Goal: Task Accomplishment & Management: Use online tool/utility

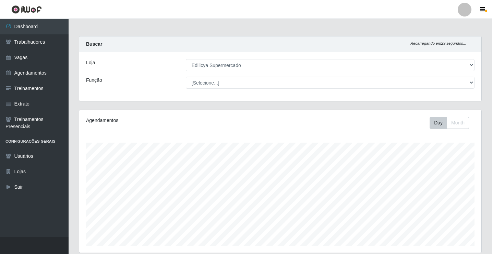
select select "460"
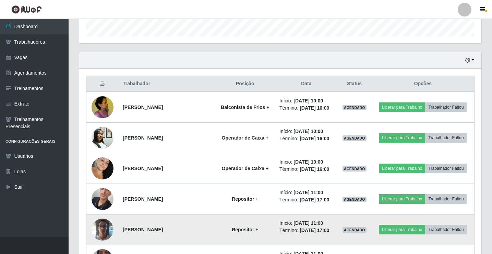
scroll to position [259, 0]
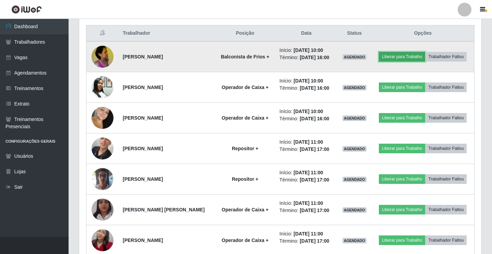
click at [417, 58] on button "Liberar para Trabalho" at bounding box center [402, 57] width 46 height 10
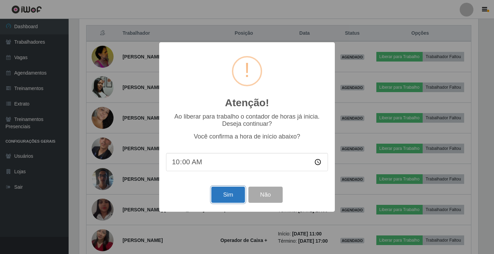
click at [219, 190] on button "Sim" at bounding box center [227, 194] width 33 height 16
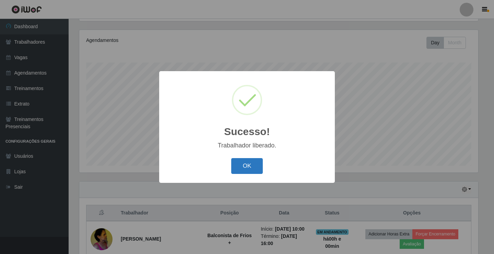
click at [235, 170] on button "OK" at bounding box center [247, 166] width 32 height 16
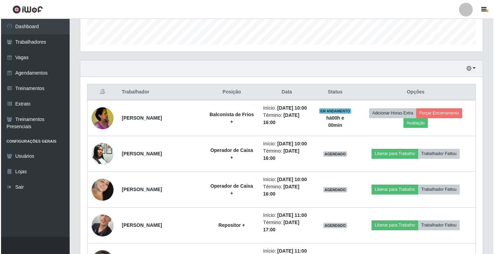
scroll to position [252, 0]
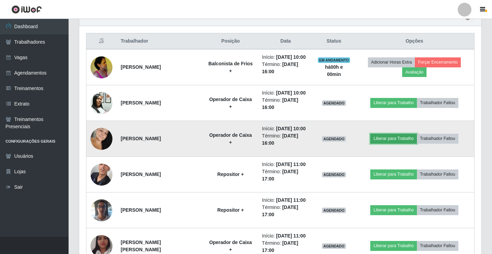
click at [385, 137] on button "Liberar para Trabalho" at bounding box center [394, 138] width 46 height 10
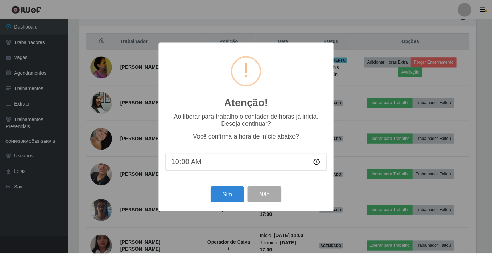
scroll to position [142, 399]
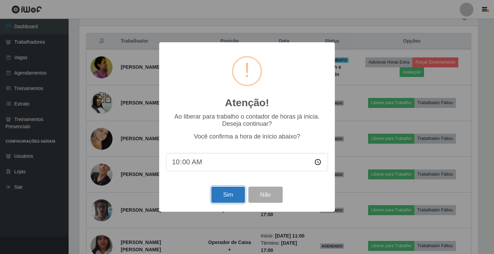
click at [231, 195] on button "Sim" at bounding box center [227, 194] width 33 height 16
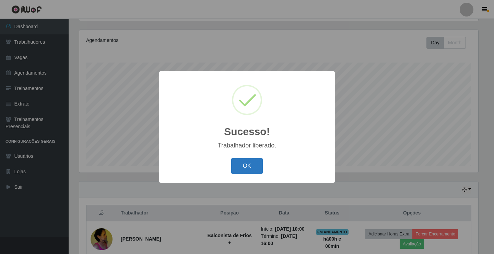
click at [247, 165] on button "OK" at bounding box center [247, 166] width 32 height 16
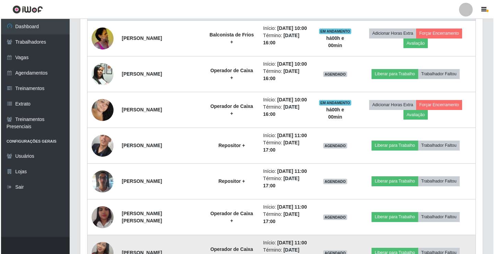
scroll to position [217, 0]
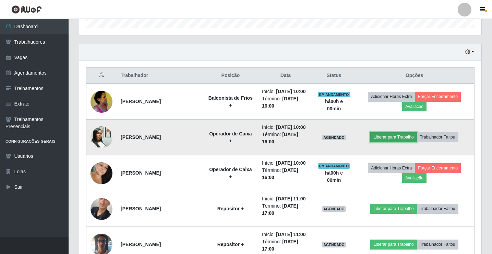
click at [400, 141] on button "Liberar para Trabalho" at bounding box center [394, 137] width 46 height 10
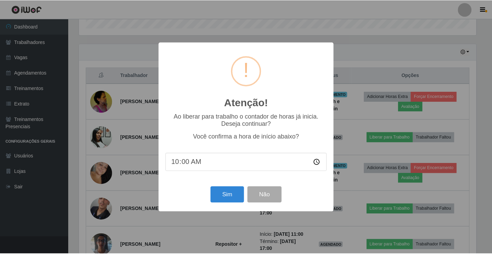
scroll to position [142, 399]
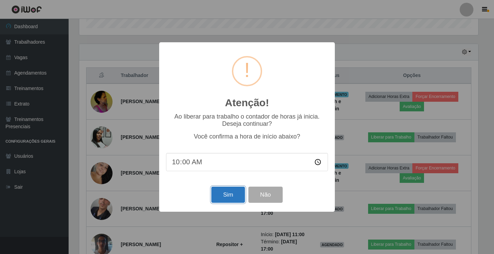
click at [223, 195] on button "Sim" at bounding box center [227, 194] width 33 height 16
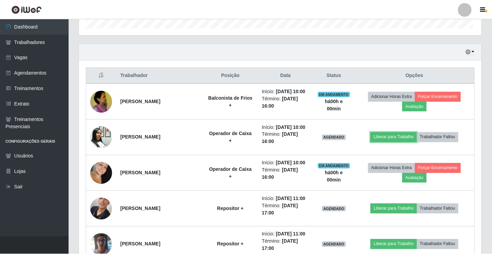
scroll to position [0, 0]
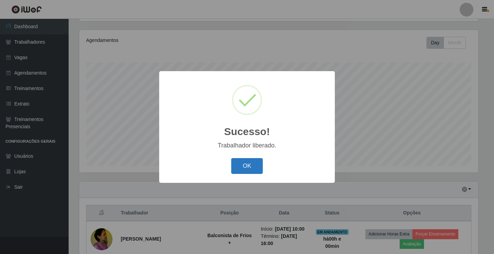
click at [255, 168] on button "OK" at bounding box center [247, 166] width 32 height 16
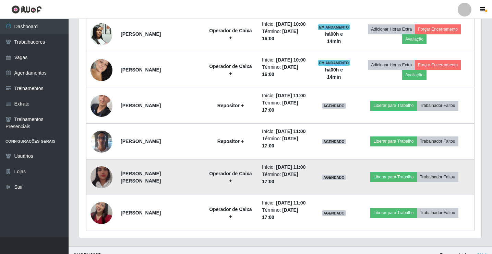
click at [108, 182] on img at bounding box center [102, 177] width 22 height 39
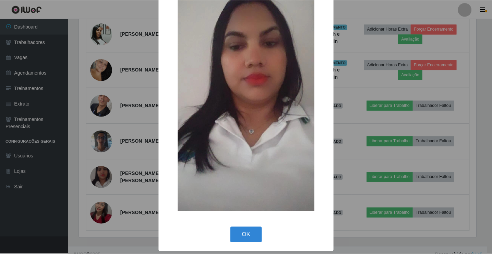
scroll to position [50, 0]
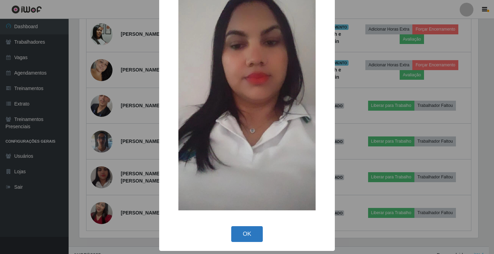
click at [253, 231] on button "OK" at bounding box center [247, 234] width 32 height 16
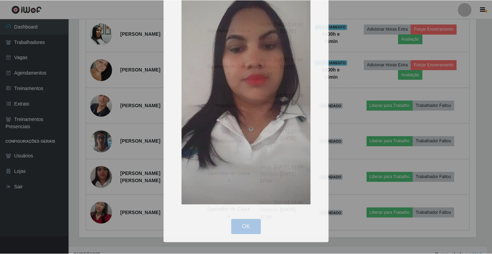
scroll to position [142, 403]
